Goal: Transaction & Acquisition: Subscribe to service/newsletter

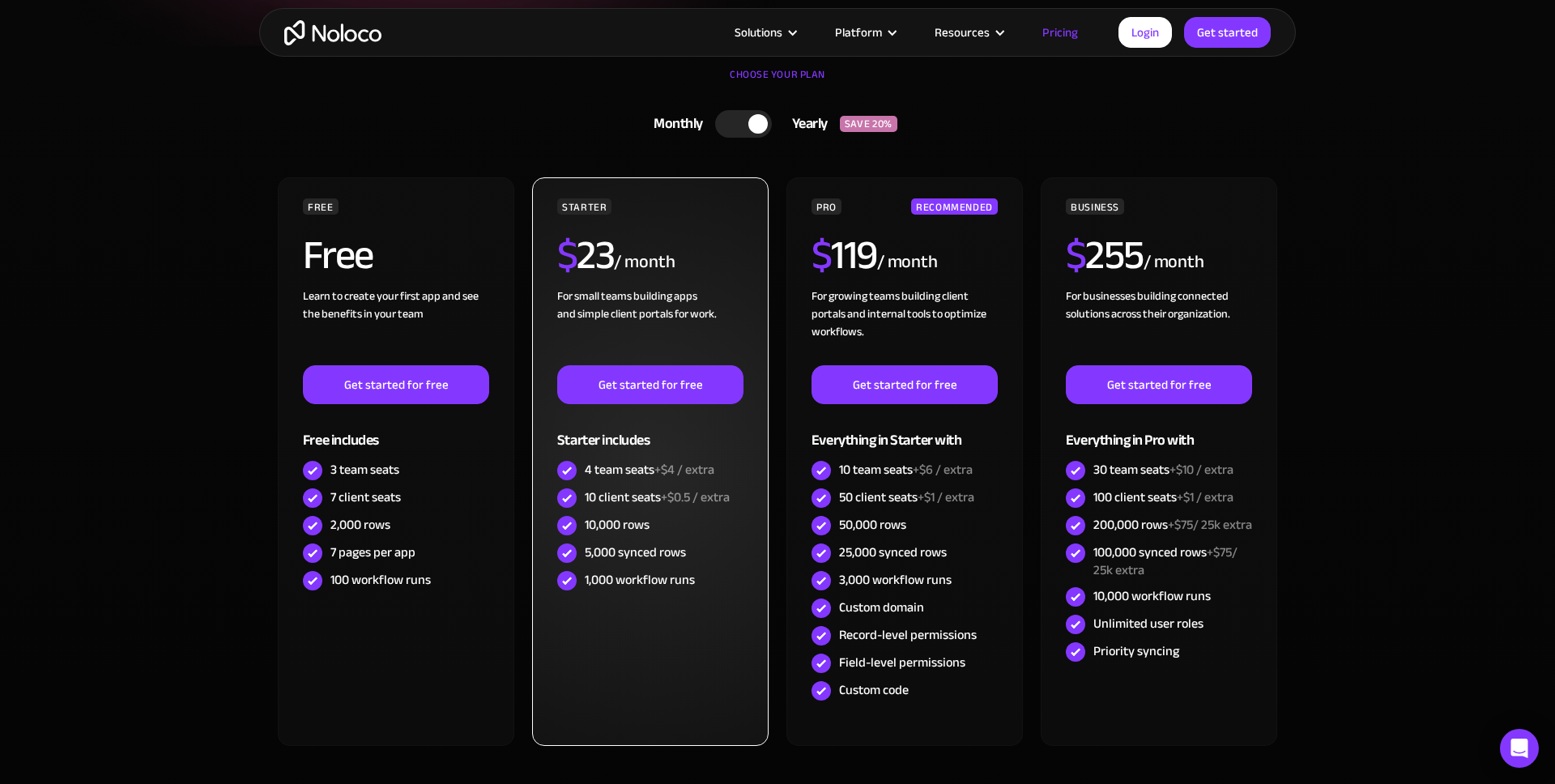
click at [602, 497] on div "10 client seats +$0.5 / extra" at bounding box center [657, 496] width 145 height 18
click at [690, 312] on div "For small teams building apps and simple client portals for work. ‍" at bounding box center [650, 326] width 187 height 78
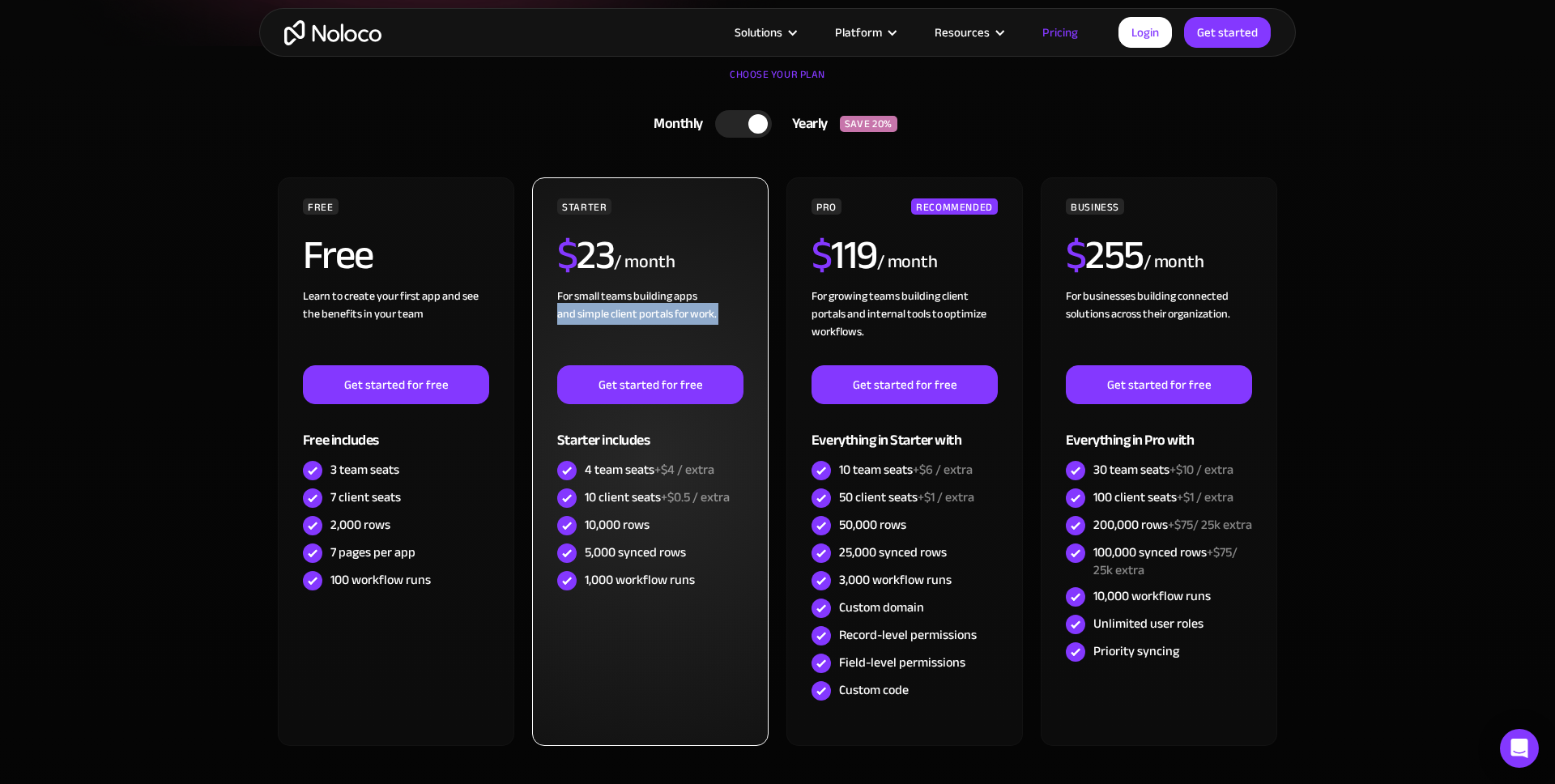
click at [690, 312] on div "For small teams building apps and simple client portals for work. ‍" at bounding box center [650, 326] width 187 height 78
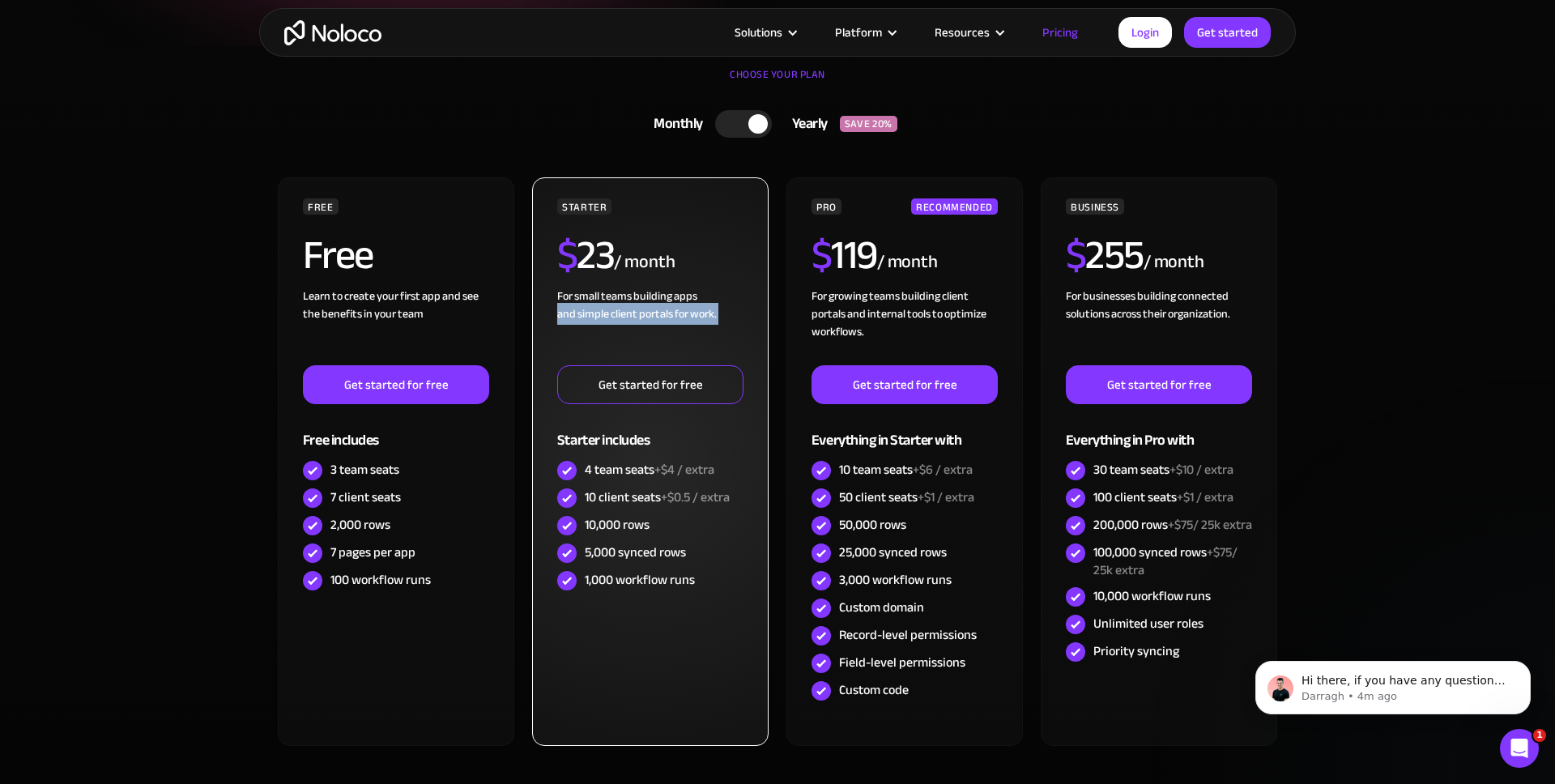
click at [661, 388] on link "Get started for free" at bounding box center [650, 384] width 187 height 38
